Goal: Task Accomplishment & Management: Use online tool/utility

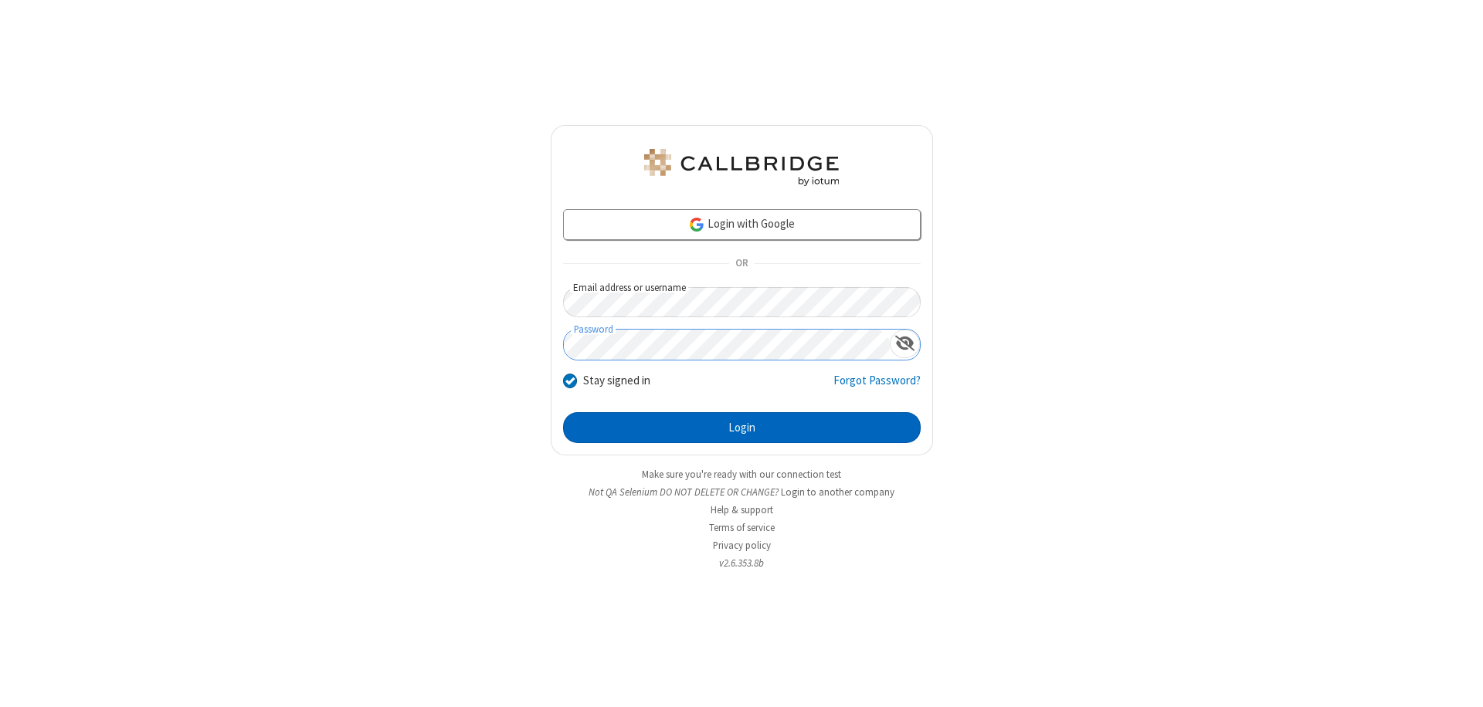
click at [741, 428] on button "Login" at bounding box center [742, 427] width 358 height 31
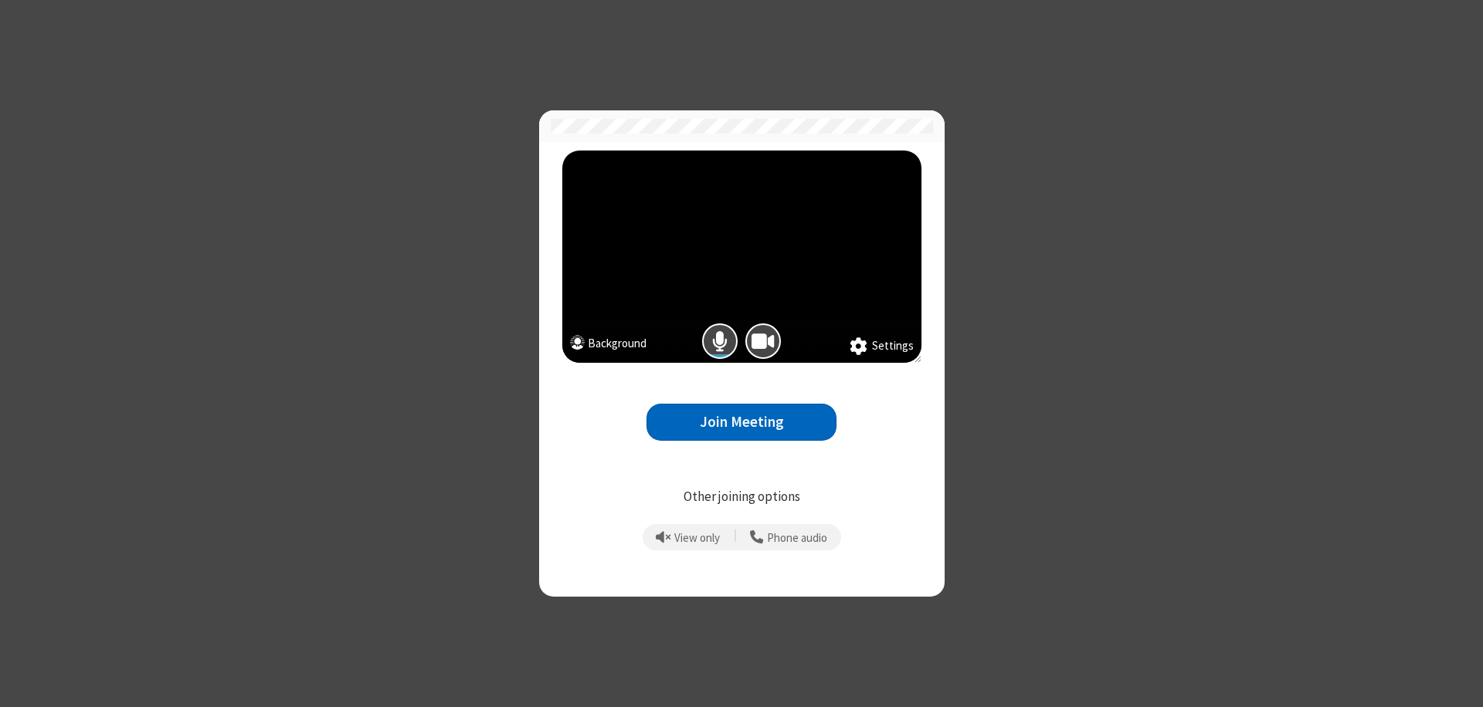
click at [741, 422] on button "Join Meeting" at bounding box center [741, 423] width 190 height 38
